Goal: Information Seeking & Learning: Learn about a topic

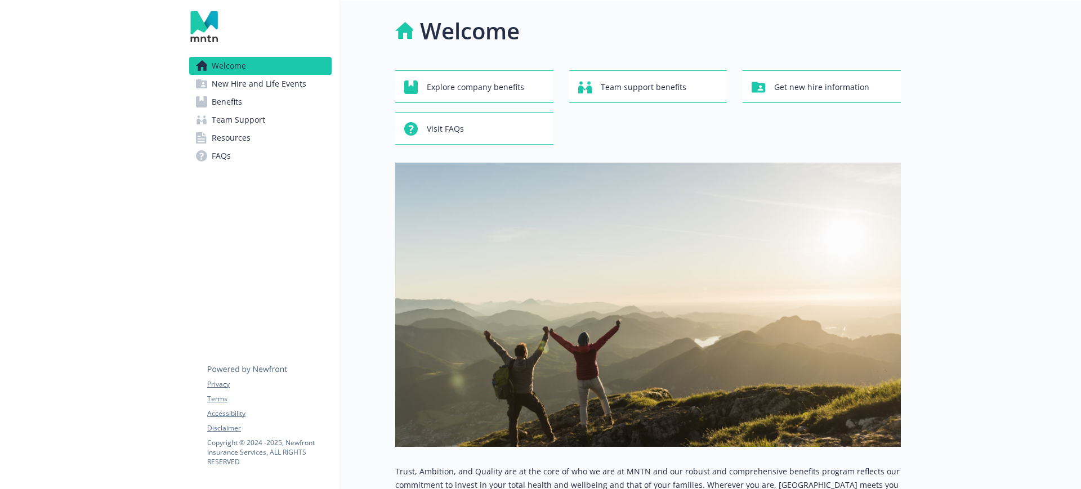
click at [251, 101] on link "Benefits" at bounding box center [260, 102] width 142 height 18
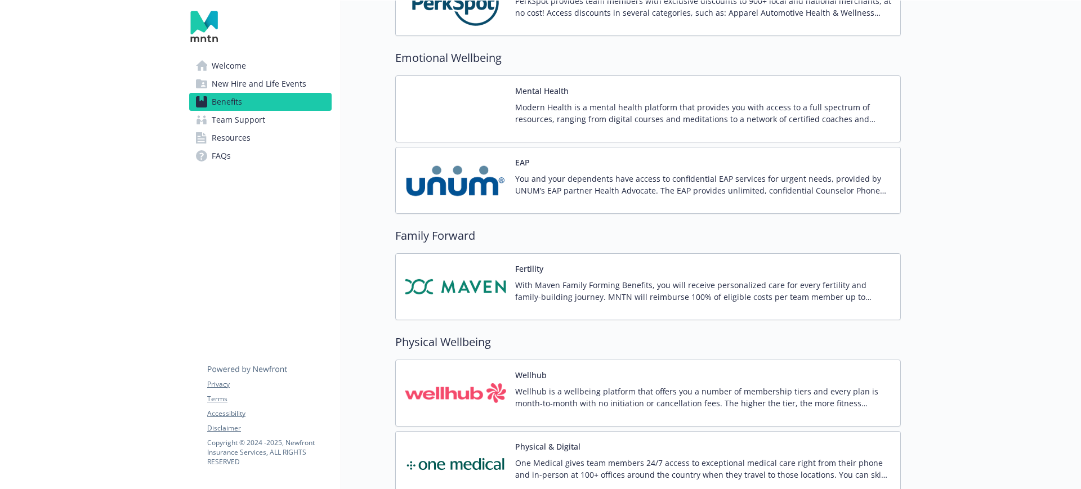
scroll to position [2078, 0]
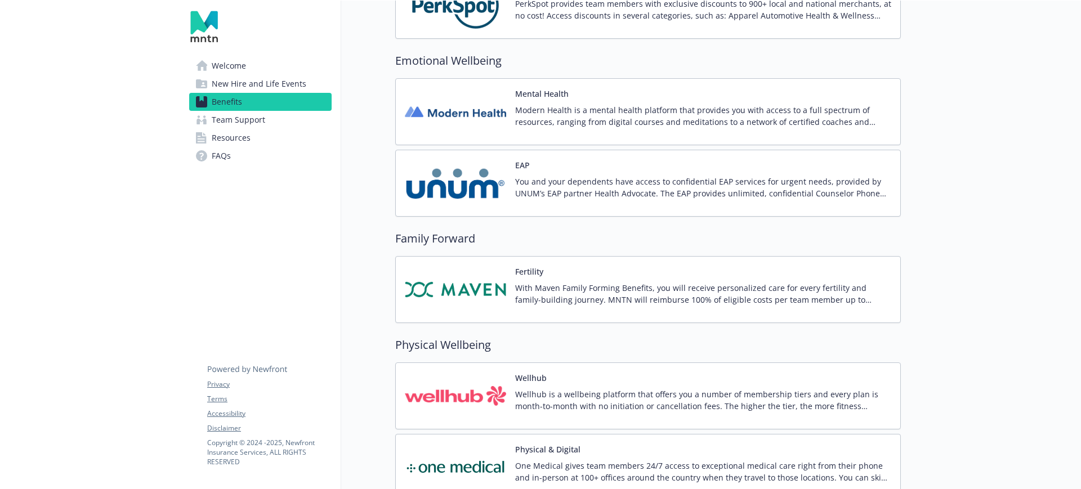
click at [568, 114] on p "Modern Health is a mental health platform that provides you with access to a fu…" at bounding box center [703, 116] width 376 height 24
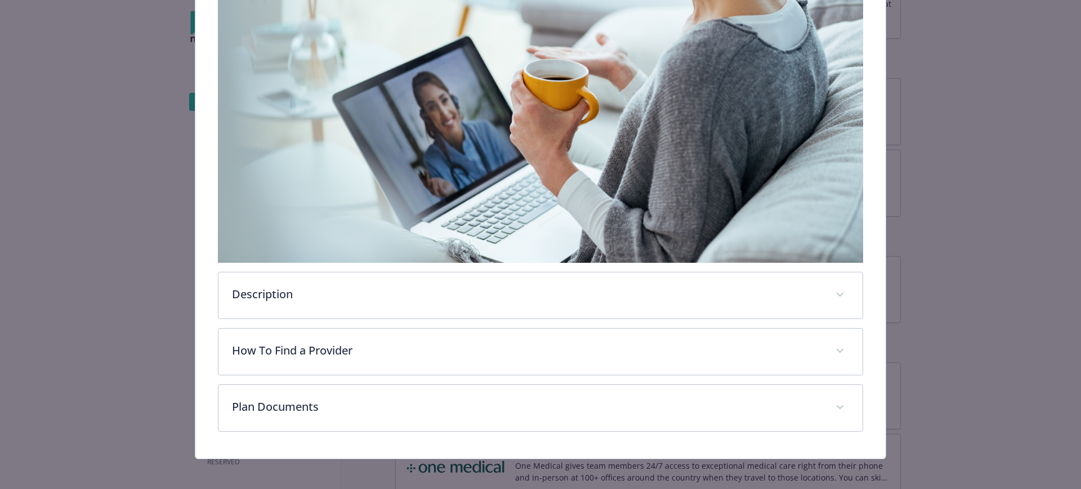
scroll to position [359, 0]
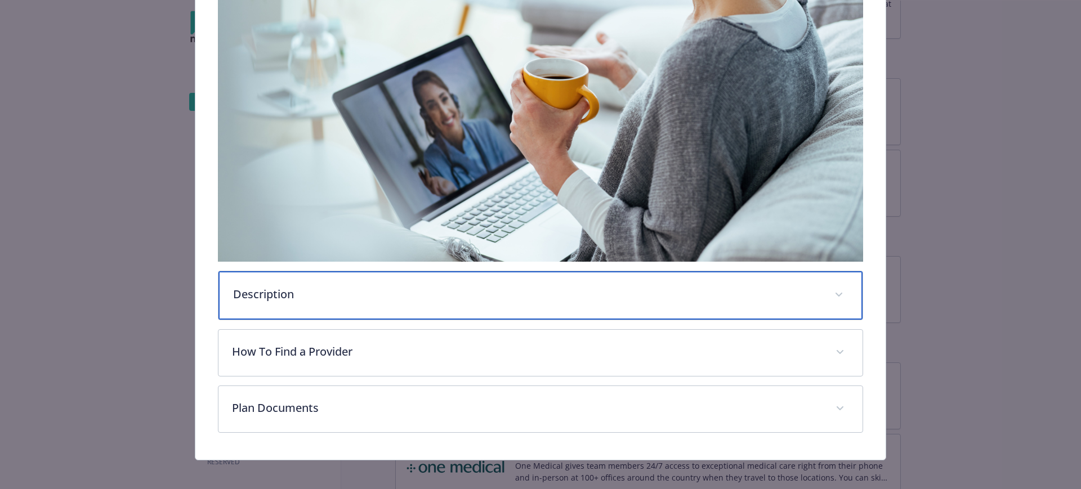
click at [269, 275] on div "Description" at bounding box center [540, 295] width 645 height 48
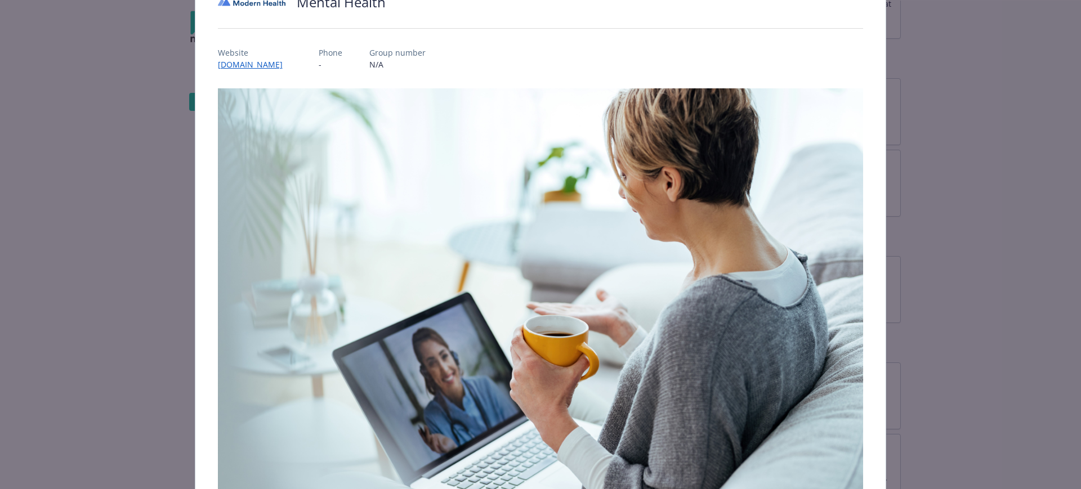
scroll to position [0, 0]
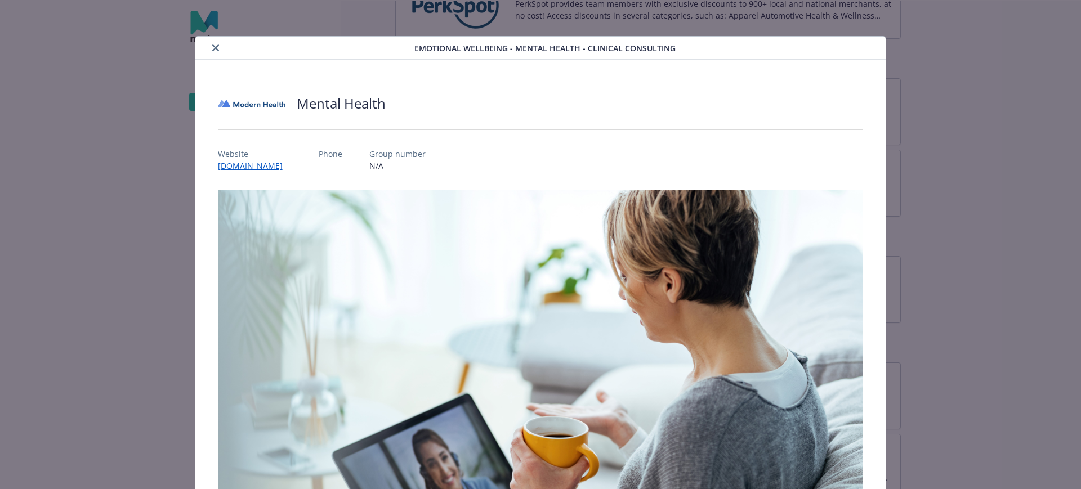
click at [213, 44] on icon "close" at bounding box center [215, 47] width 7 height 7
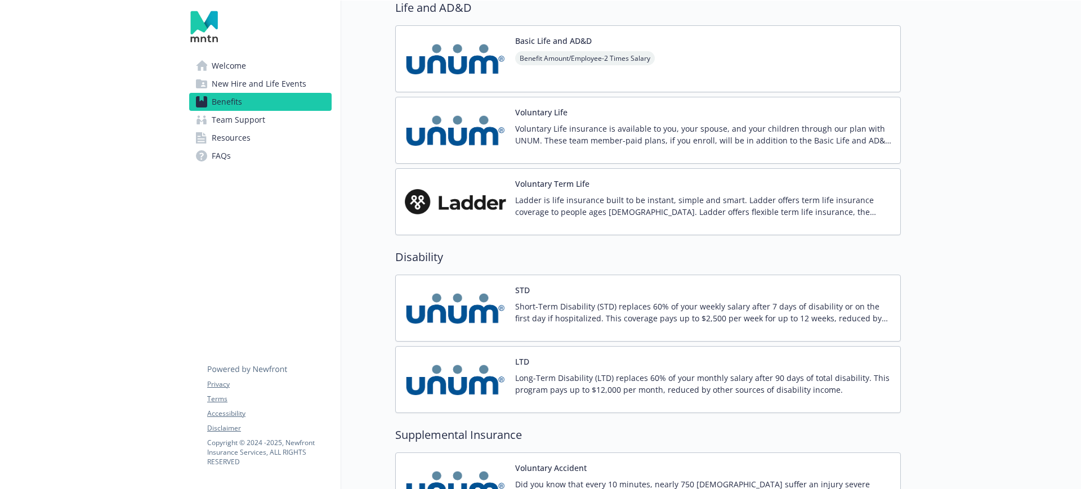
scroll to position [882, 0]
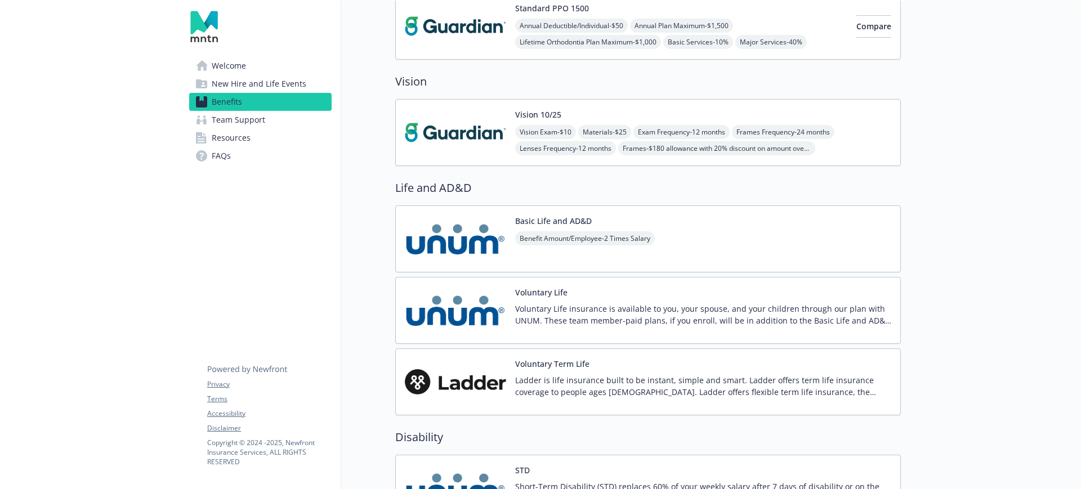
click at [585, 112] on div "Vision 10/25 Vision Exam - $10 Materials - $25 Exam Frequency - 12 months Frame…" at bounding box center [703, 133] width 376 height 48
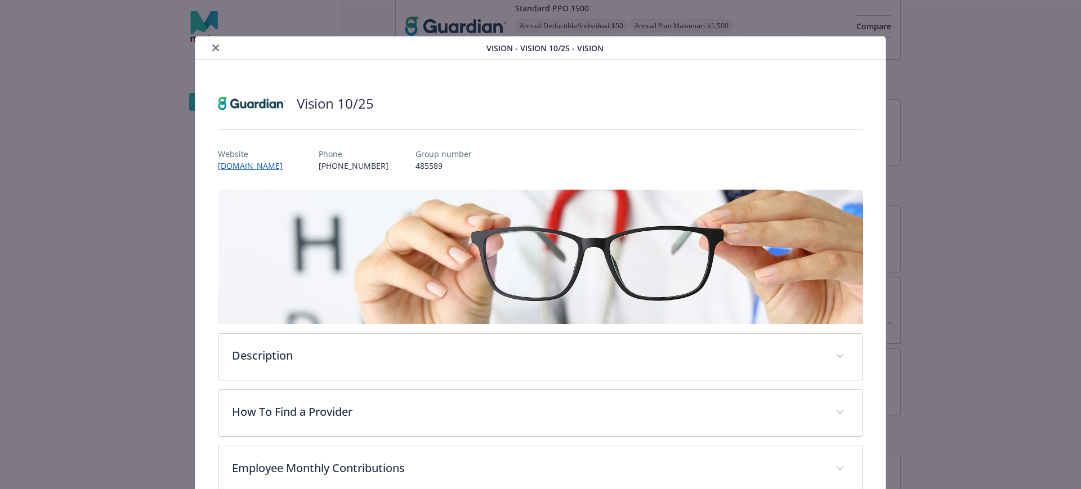
scroll to position [6, 0]
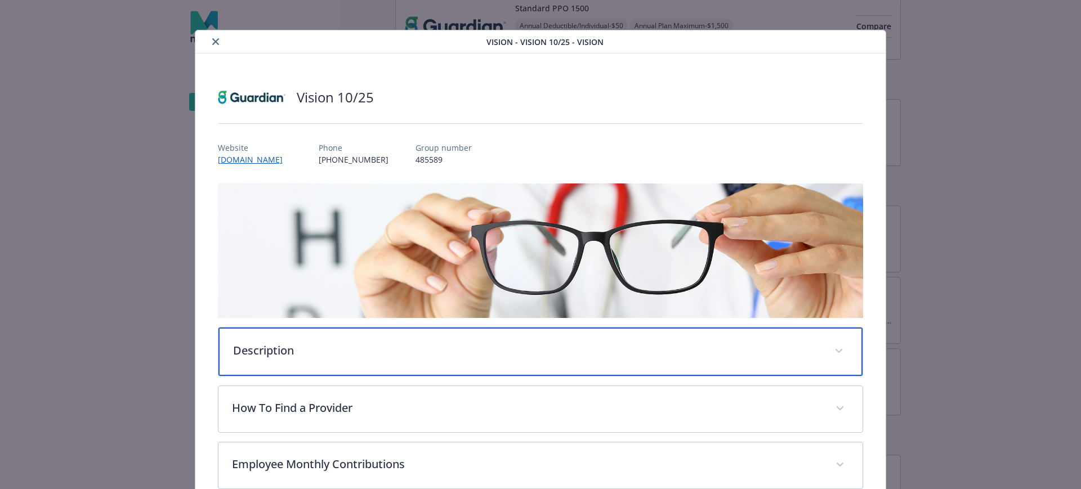
click at [288, 339] on div "Description" at bounding box center [540, 352] width 645 height 48
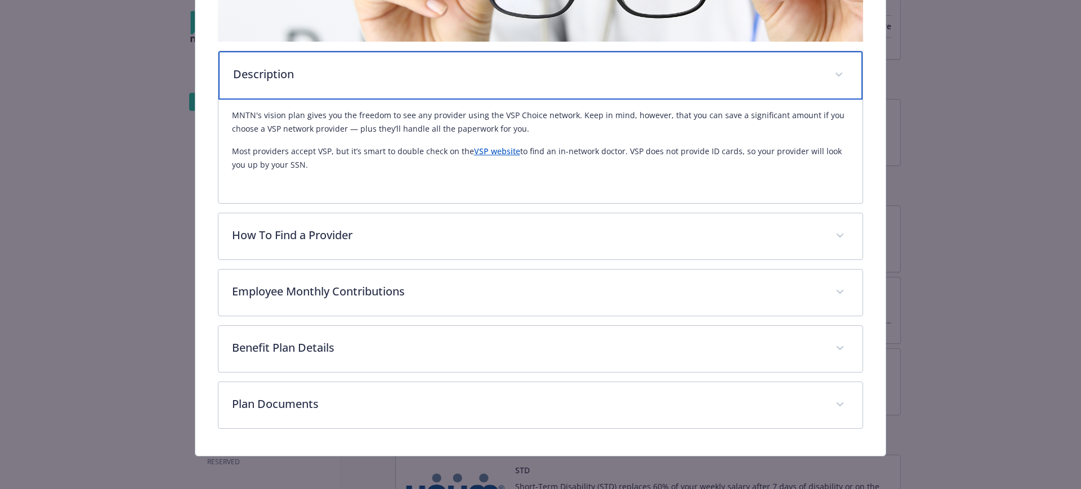
scroll to position [284, 0]
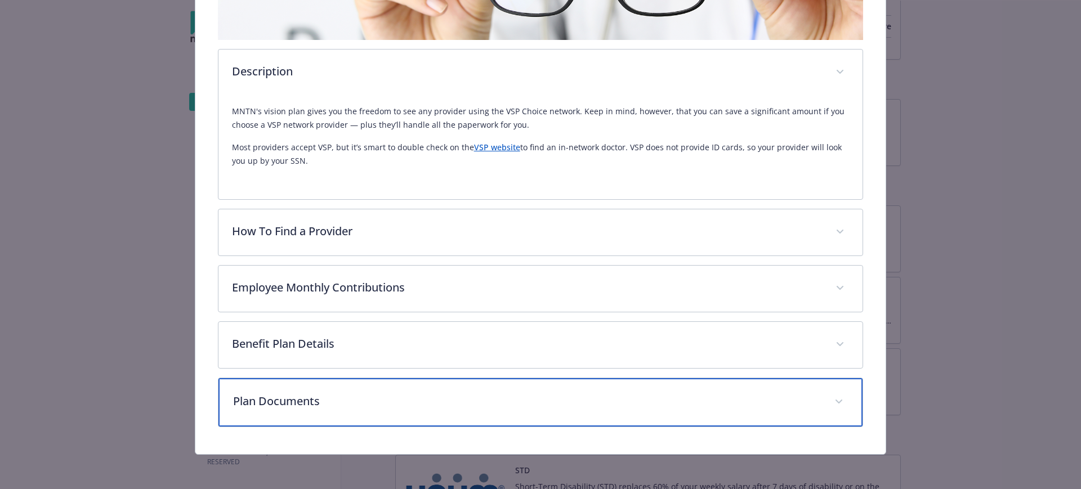
click at [311, 395] on p "Plan Documents" at bounding box center [527, 401] width 588 height 17
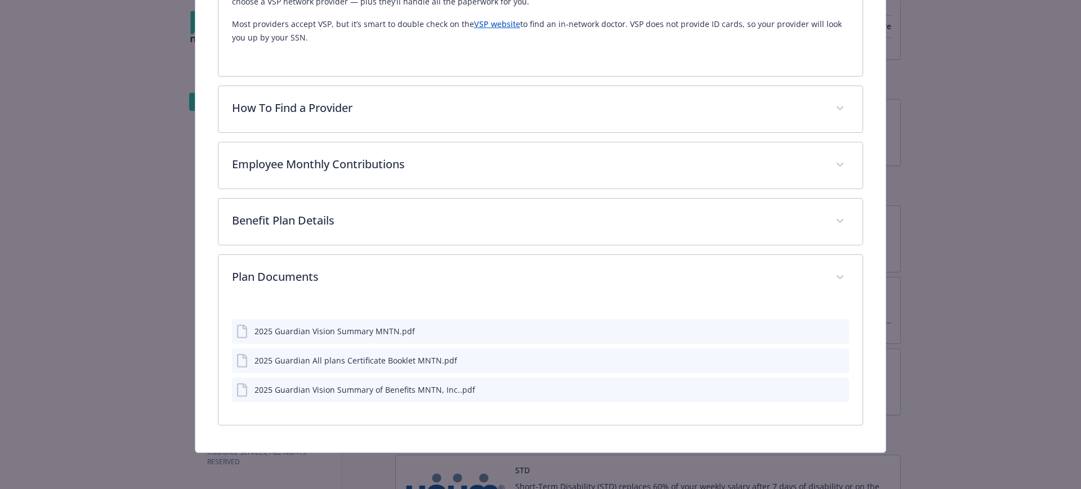
scroll to position [406, 0]
click at [833, 330] on icon "preview file" at bounding box center [838, 333] width 10 height 8
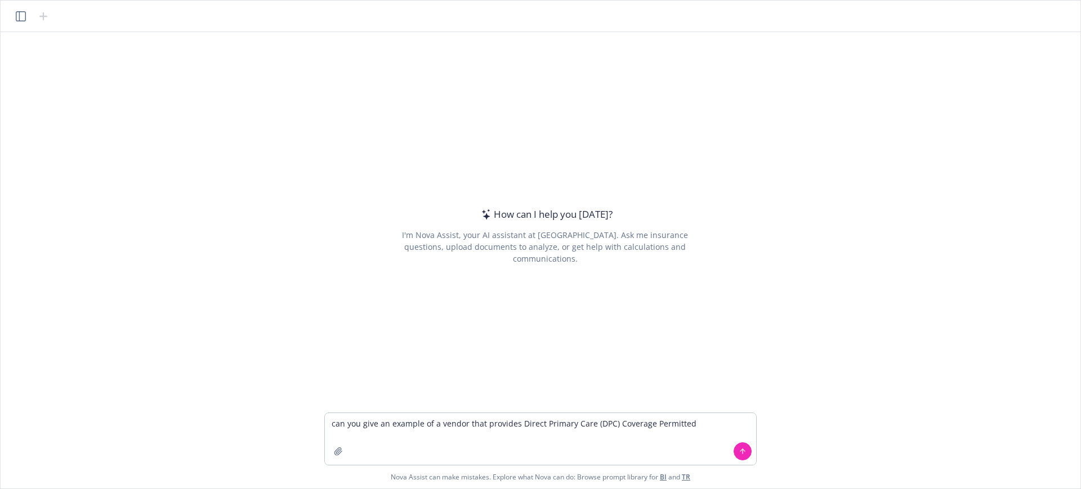
drag, startPoint x: 697, startPoint y: 428, endPoint x: 650, endPoint y: 423, distance: 47.5
click at [650, 423] on textarea "can you give an example of a vendor that provides Direct Primary Care (DPC) Cov…" at bounding box center [540, 439] width 431 height 52
type textarea "can you give an example of a vendor that provides Direct Primary Care (DPC) Cov…"
drag, startPoint x: 414, startPoint y: 422, endPoint x: 393, endPoint y: 430, distance: 22.5
click at [393, 430] on textarea "what is a porcelain cron posterior mean" at bounding box center [540, 439] width 431 height 52
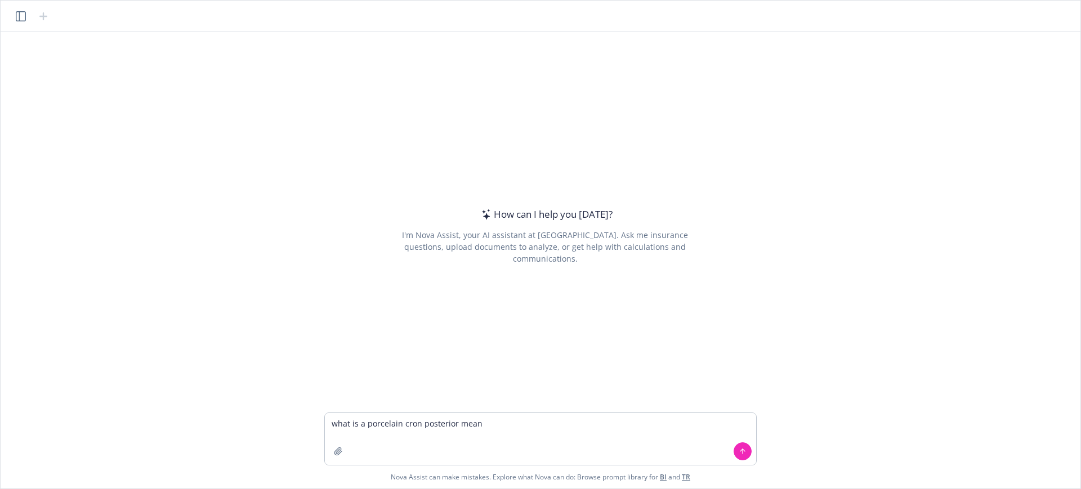
click at [411, 422] on textarea "what is a porcelain cron posterior mean" at bounding box center [540, 439] width 431 height 52
click at [413, 422] on textarea "what is a porcelain cron posterior mean" at bounding box center [540, 439] width 431 height 52
click at [516, 421] on textarea "what is a porcelain crown posterior mean" at bounding box center [540, 439] width 431 height 52
type textarea "what is a porcelain crown posterior mean?"
